Goal: Submit feedback/report problem

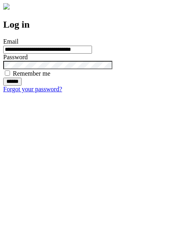
click at [22, 86] on input "******" at bounding box center [12, 82] width 18 height 8
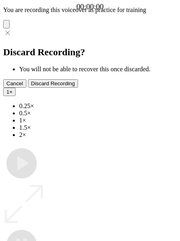
type input "**********"
